Goal: Task Accomplishment & Management: Complete application form

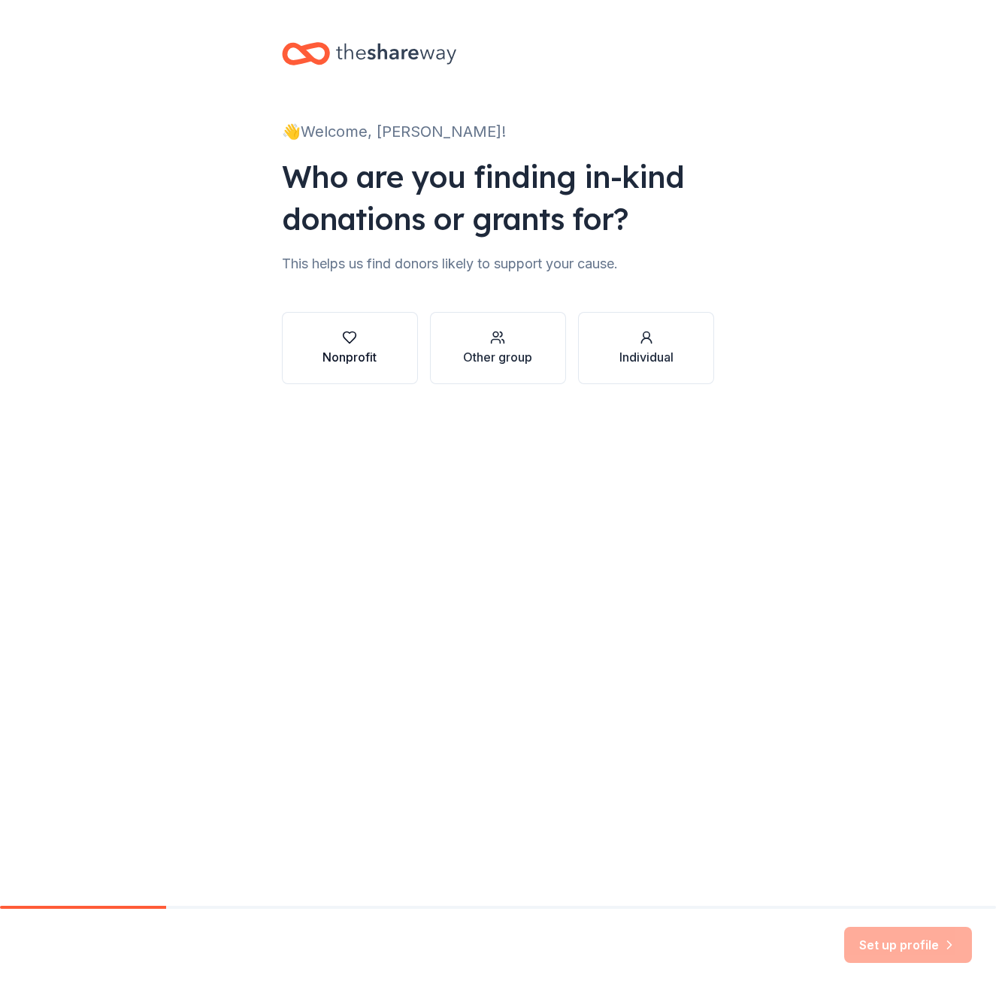
click at [339, 350] on div "Nonprofit" at bounding box center [350, 357] width 54 height 18
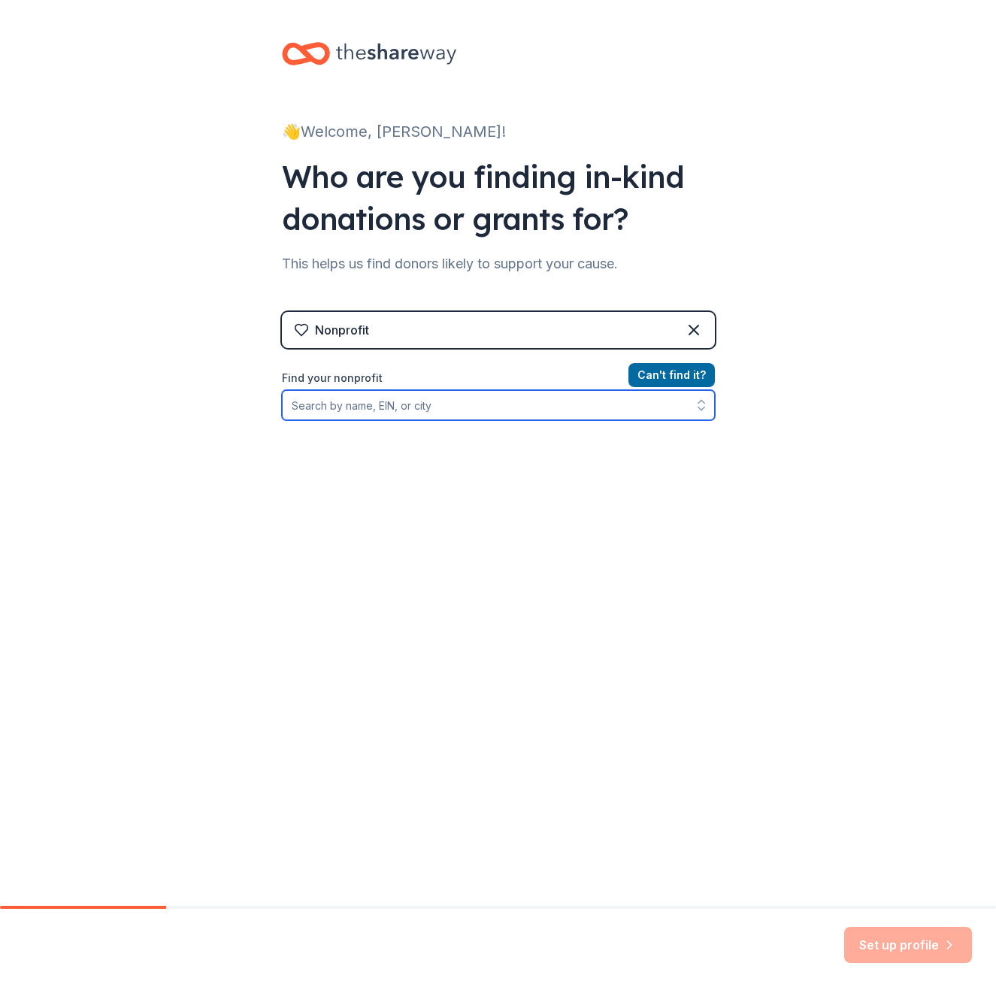
click at [522, 408] on input "Find your nonprofit" at bounding box center [498, 405] width 433 height 30
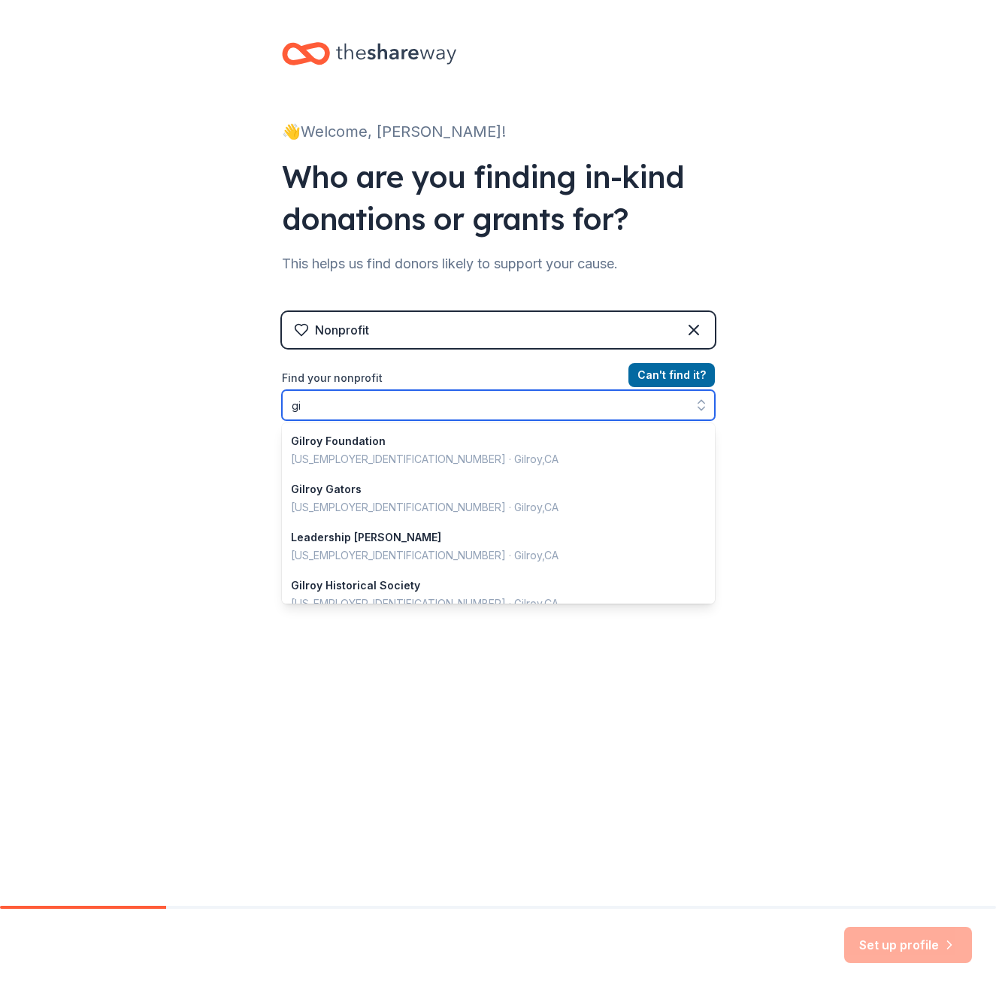
type input "g"
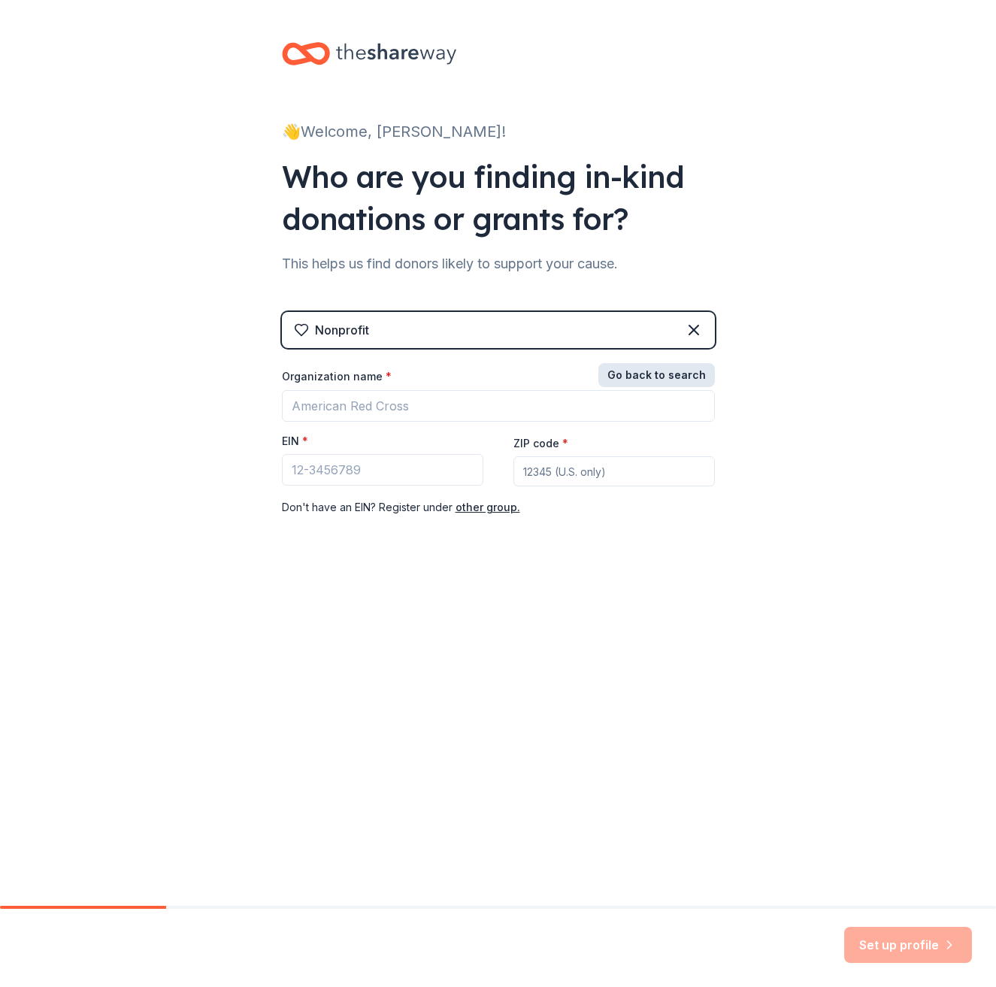
click at [681, 368] on button "Go back to search" at bounding box center [657, 375] width 117 height 24
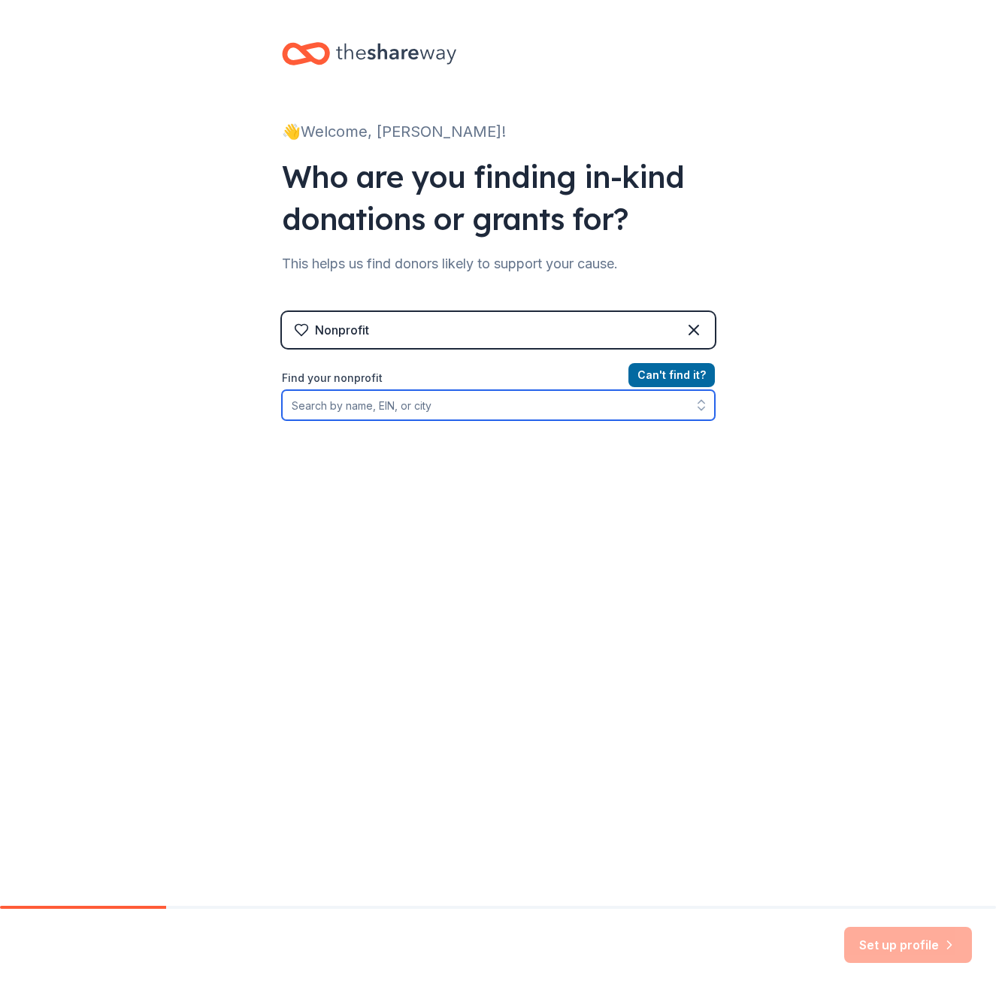
click at [474, 400] on input "Find your nonprofit" at bounding box center [498, 405] width 433 height 30
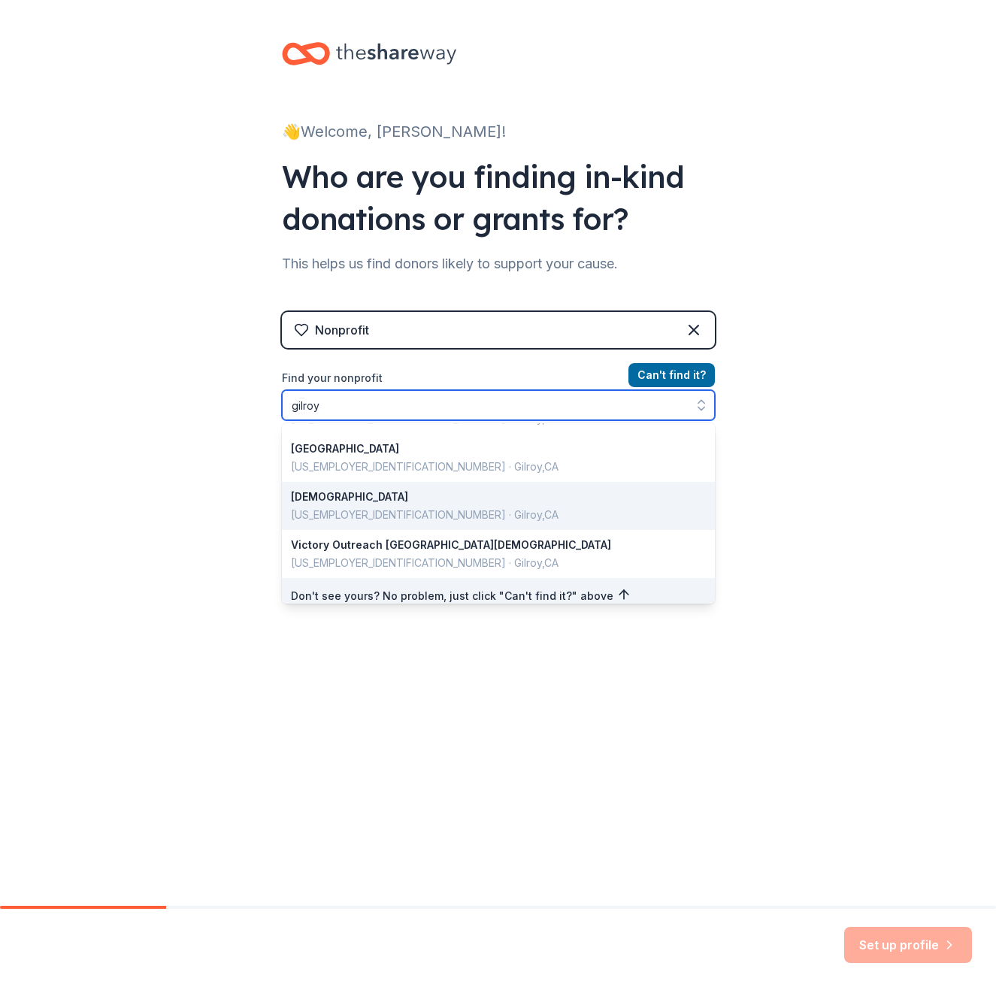
scroll to position [1065, 0]
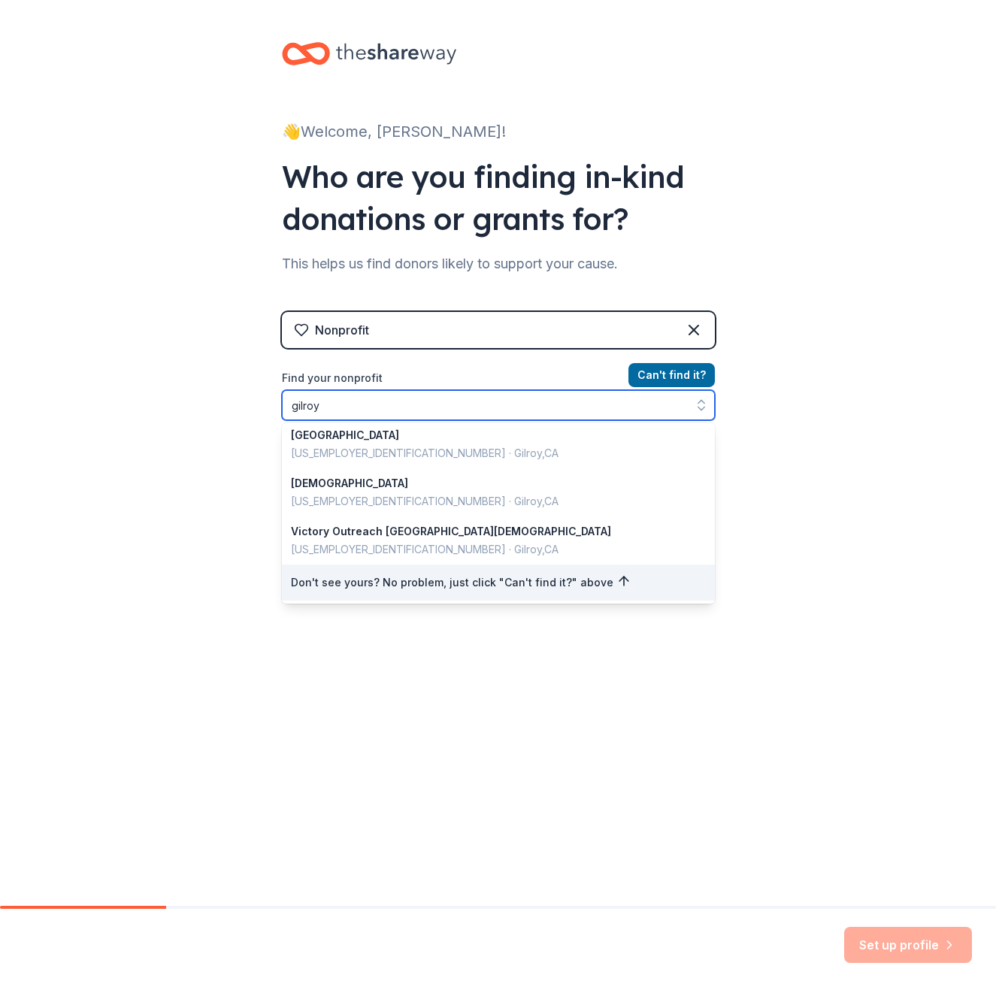
click at [476, 402] on input "gilroy" at bounding box center [498, 405] width 433 height 30
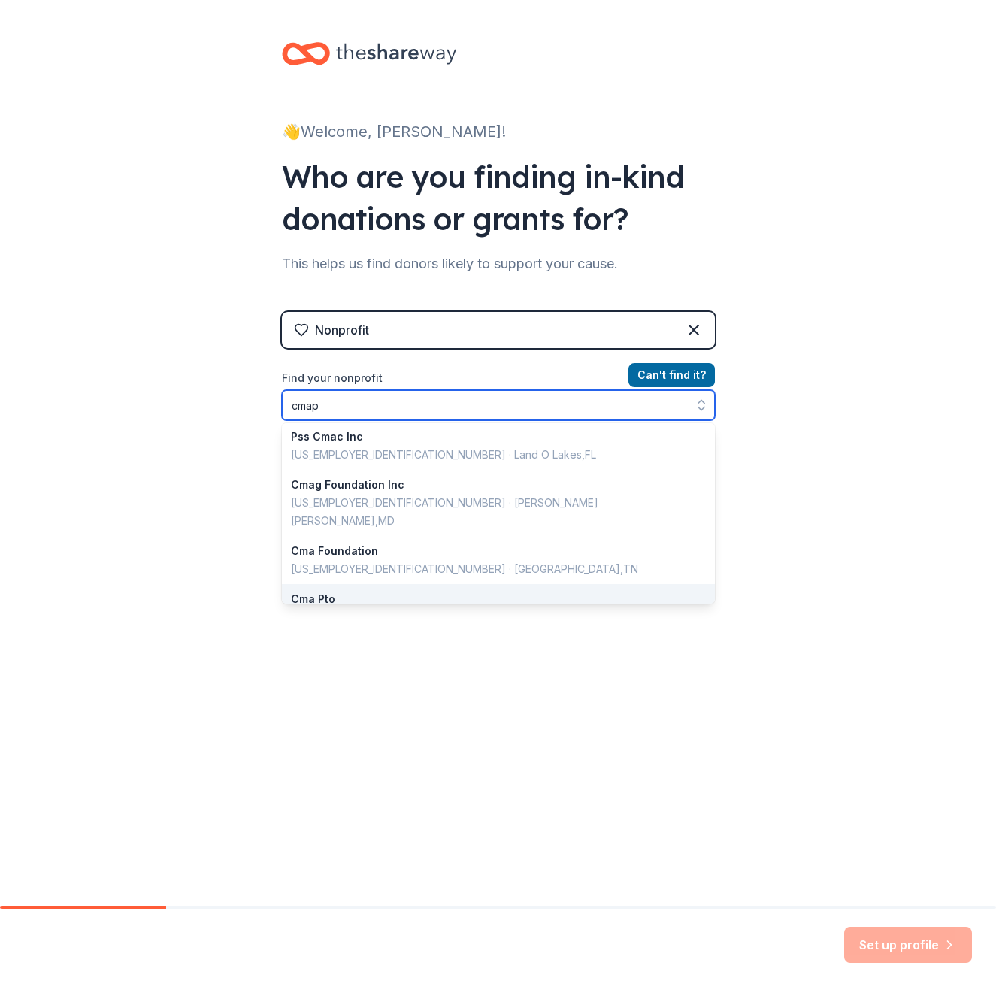
scroll to position [330, 0]
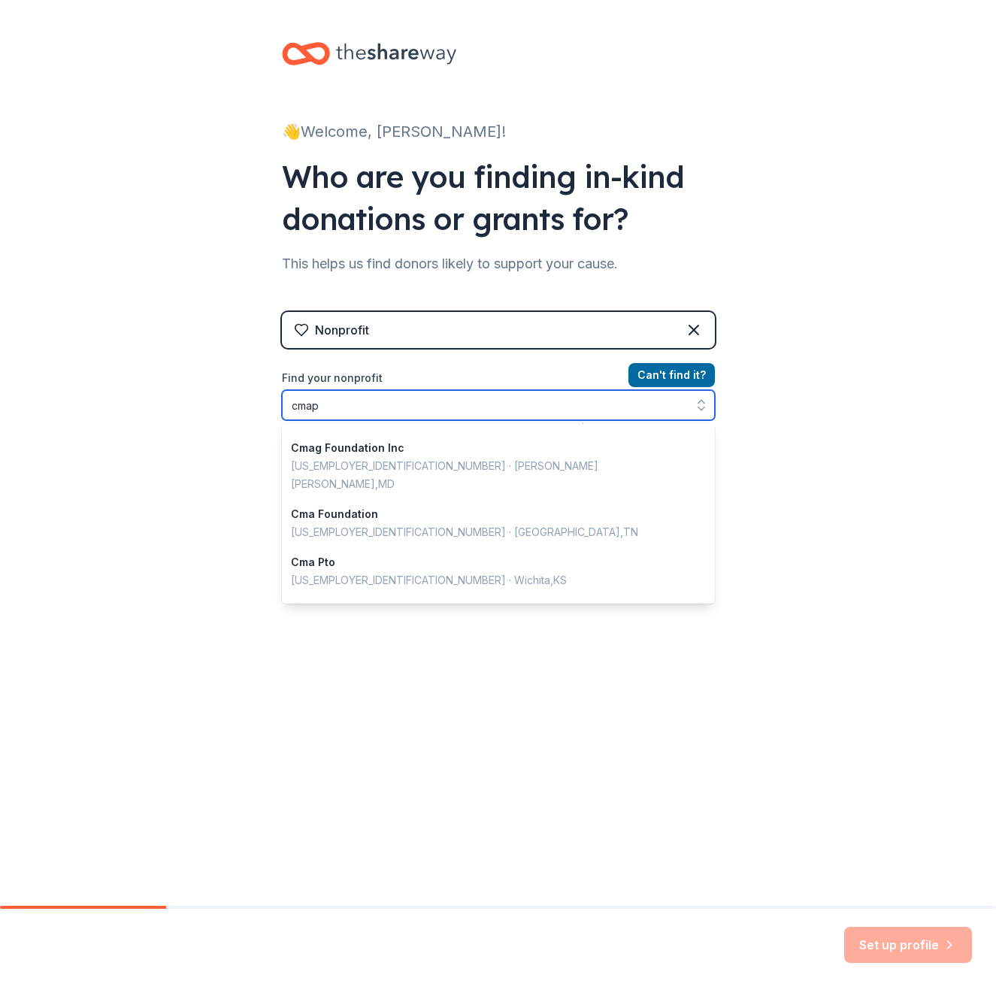
click at [424, 411] on input "cmap" at bounding box center [498, 405] width 433 height 30
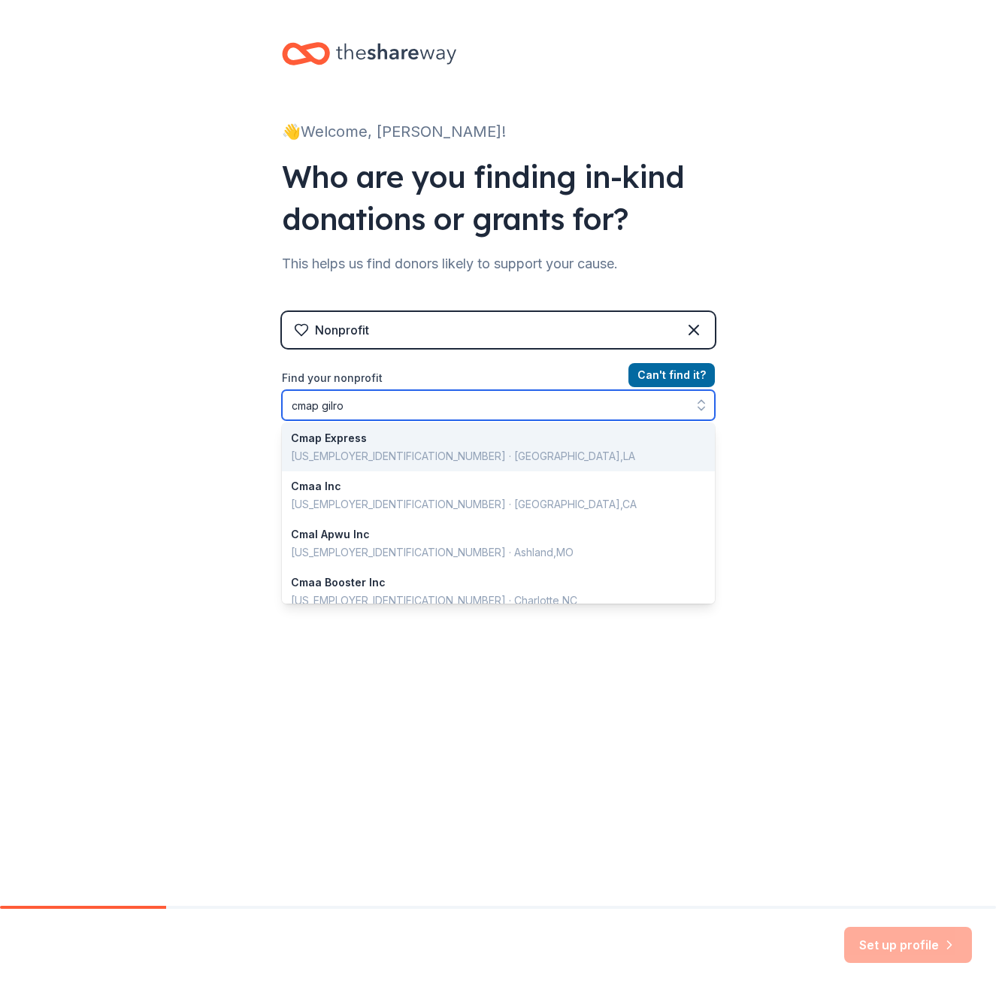
type input "cmap gilroy"
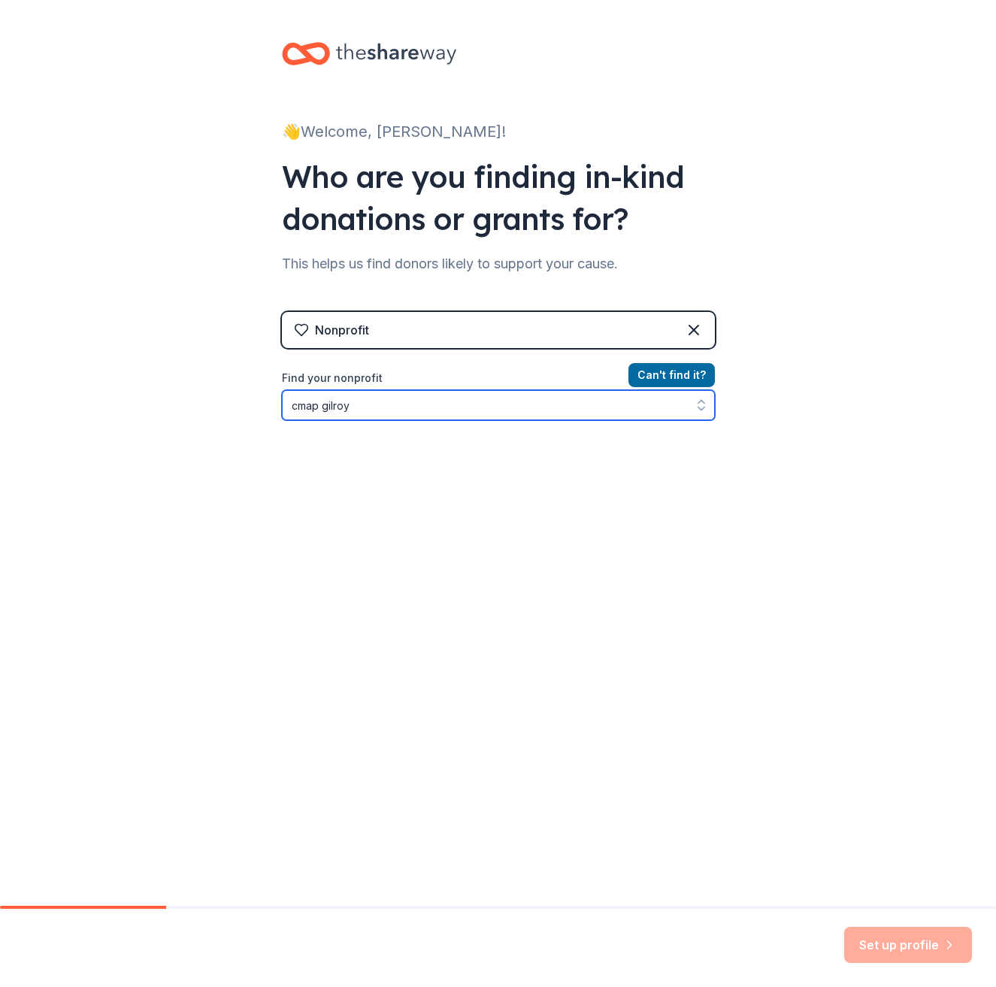
click at [376, 400] on input "cmap gilroy" at bounding box center [498, 405] width 433 height 30
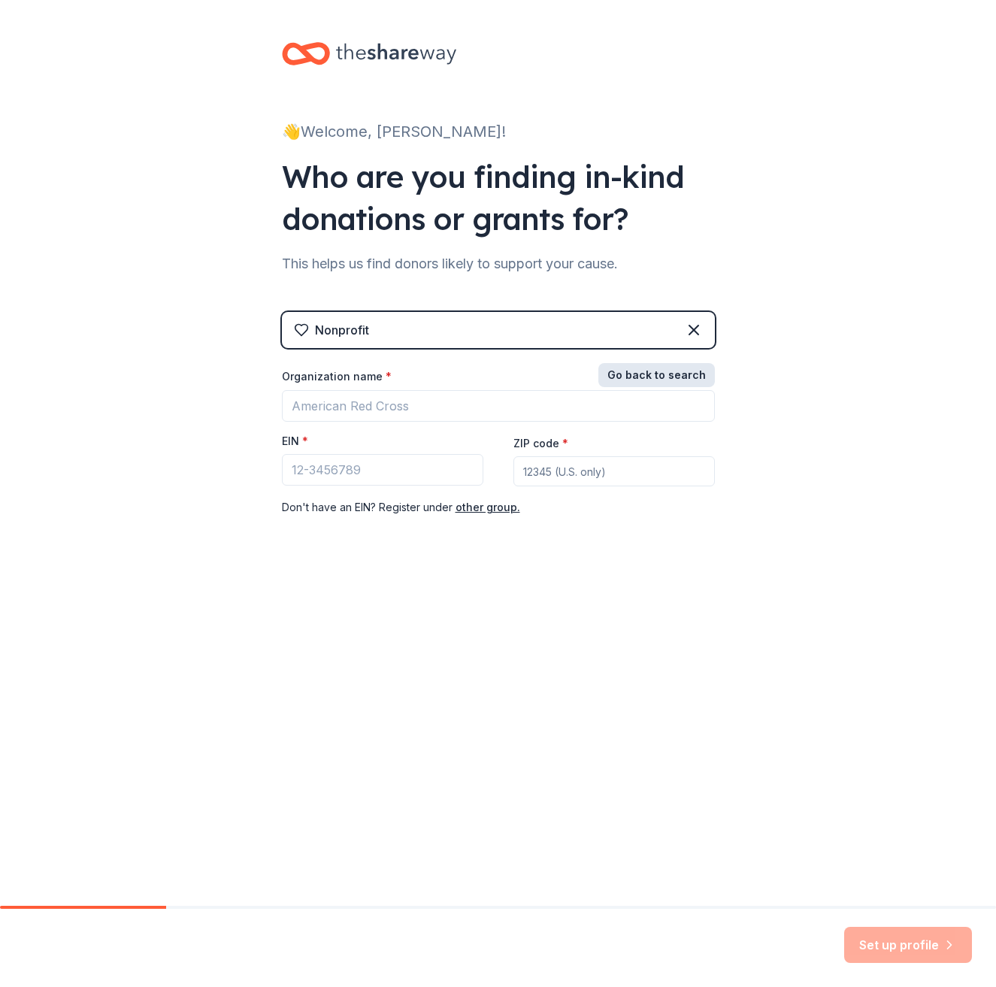
click at [635, 380] on button "Go back to search" at bounding box center [657, 375] width 117 height 24
